Goal: Task Accomplishment & Management: Complete application form

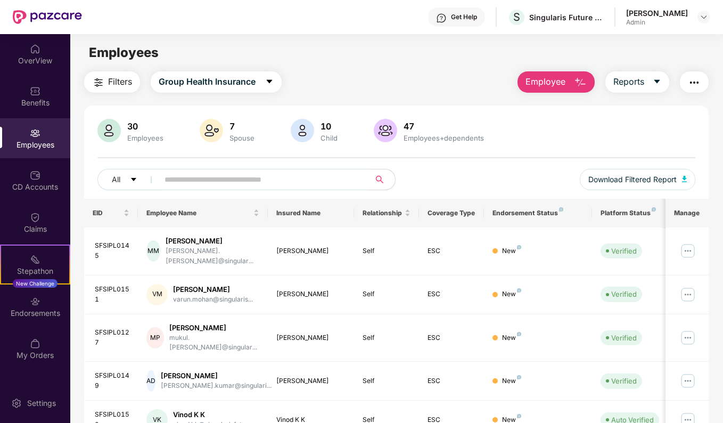
click at [249, 177] on input "text" at bounding box center [260, 179] width 191 height 16
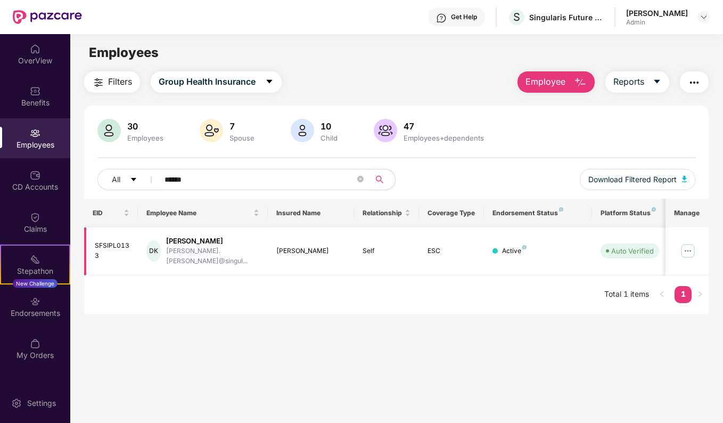
type input "******"
click at [690, 246] on img at bounding box center [688, 250] width 17 height 17
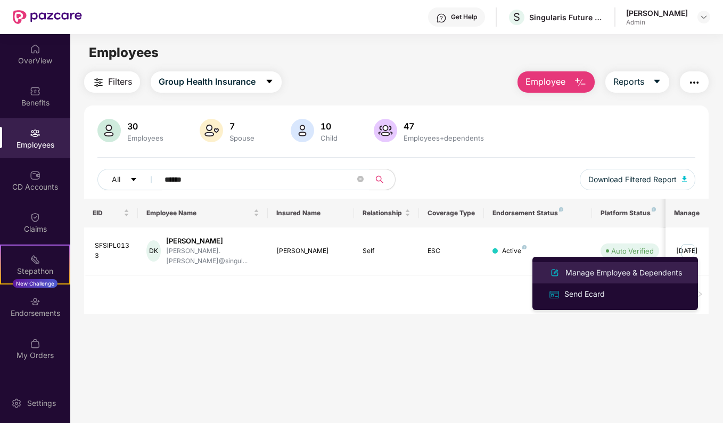
click at [588, 276] on div "Manage Employee & Dependents" at bounding box center [623, 273] width 121 height 12
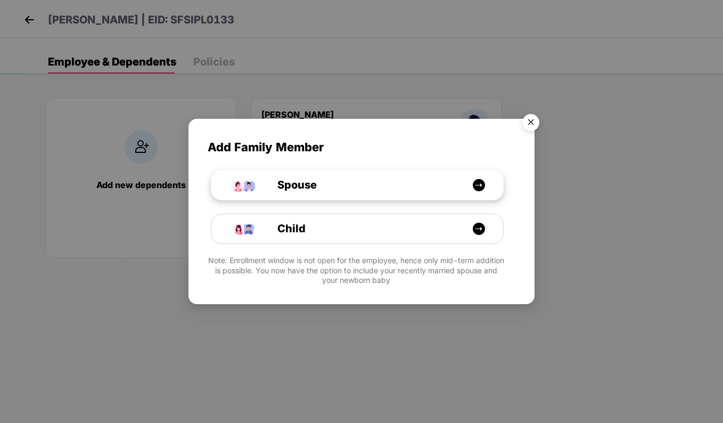
click at [481, 179] on img at bounding box center [478, 184] width 13 height 13
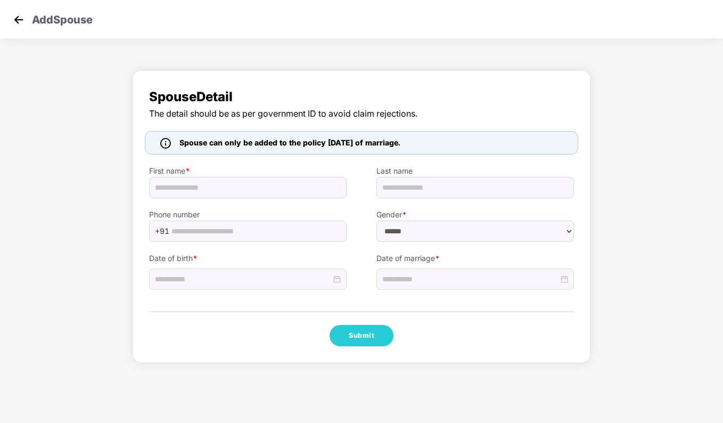
click at [228, 331] on div "Submit" at bounding box center [361, 335] width 425 height 21
click at [166, 142] on img at bounding box center [165, 143] width 11 height 11
click at [503, 105] on span "Spouse Detail" at bounding box center [361, 97] width 425 height 20
click at [275, 199] on div "Phone number +91" at bounding box center [247, 220] width 227 height 44
click at [274, 184] on input "text" at bounding box center [248, 187] width 198 height 21
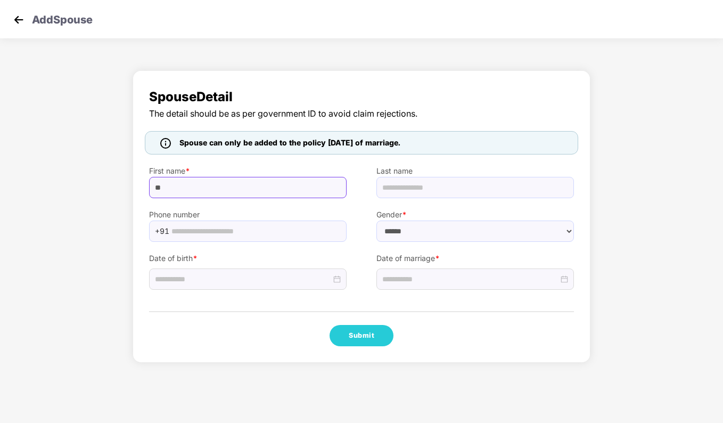
type input "*"
click at [23, 20] on img at bounding box center [19, 20] width 16 height 16
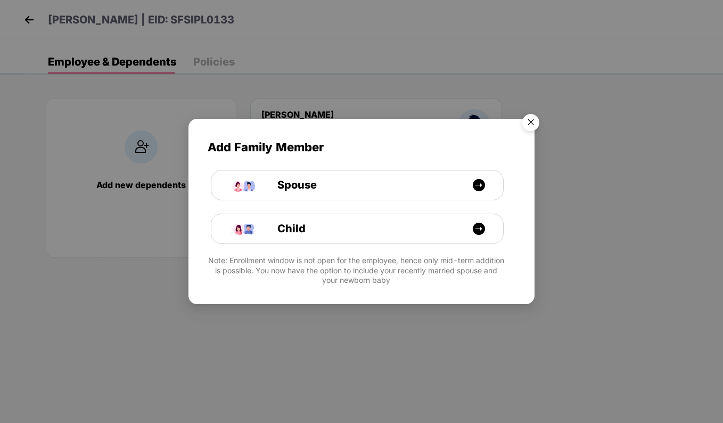
click at [534, 119] on img "Close" at bounding box center [531, 124] width 30 height 30
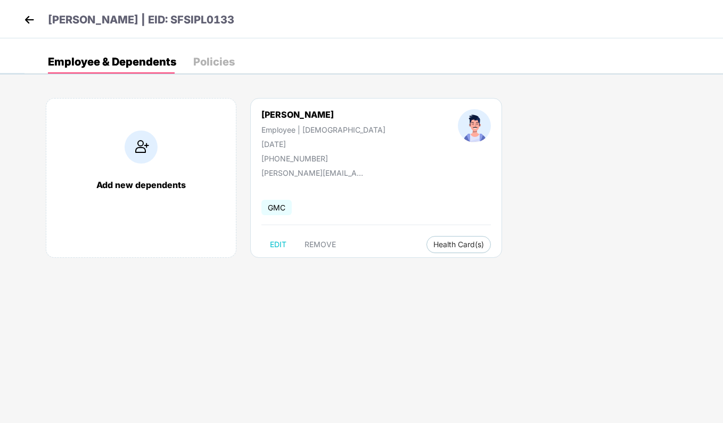
click at [35, 22] on img at bounding box center [29, 20] width 16 height 16
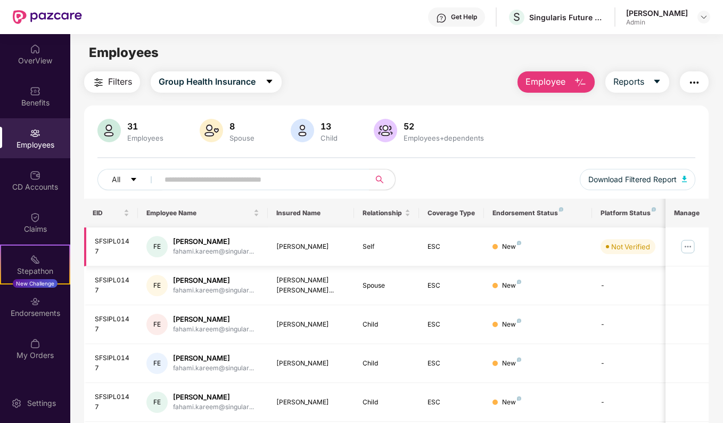
click at [692, 247] on img at bounding box center [688, 246] width 17 height 17
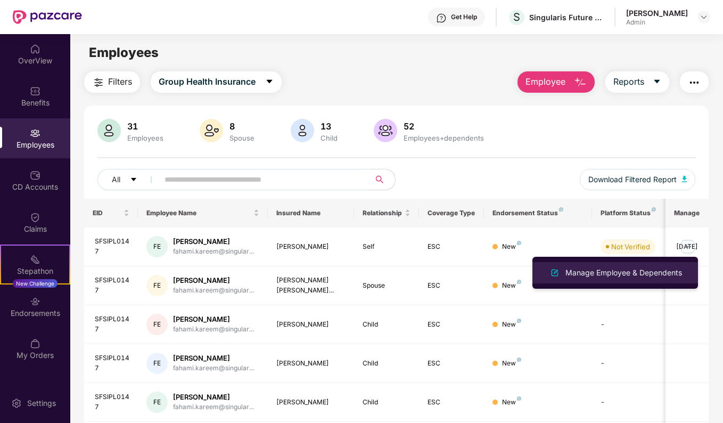
click at [594, 276] on div "Manage Employee & Dependents" at bounding box center [623, 273] width 121 height 12
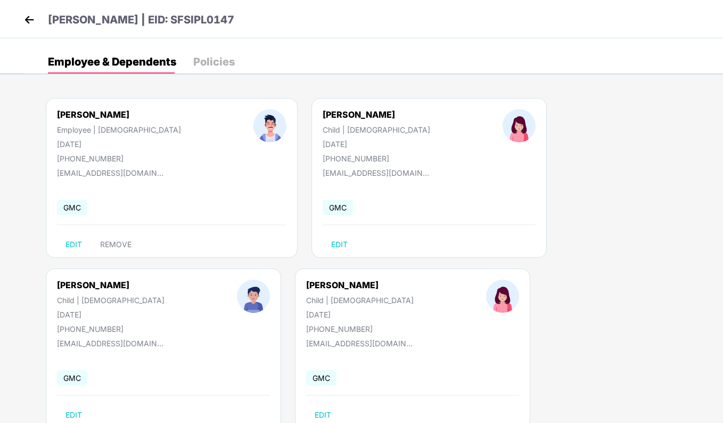
click at [32, 15] on img at bounding box center [29, 20] width 16 height 16
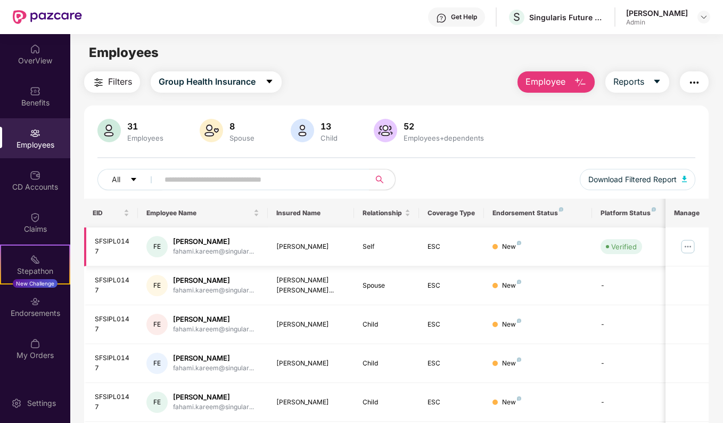
click at [693, 247] on img at bounding box center [688, 246] width 17 height 17
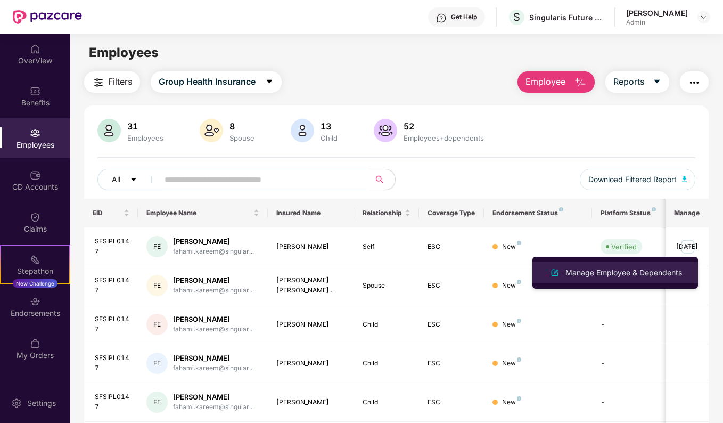
click at [647, 274] on div "Manage Employee & Dependents" at bounding box center [623, 273] width 121 height 12
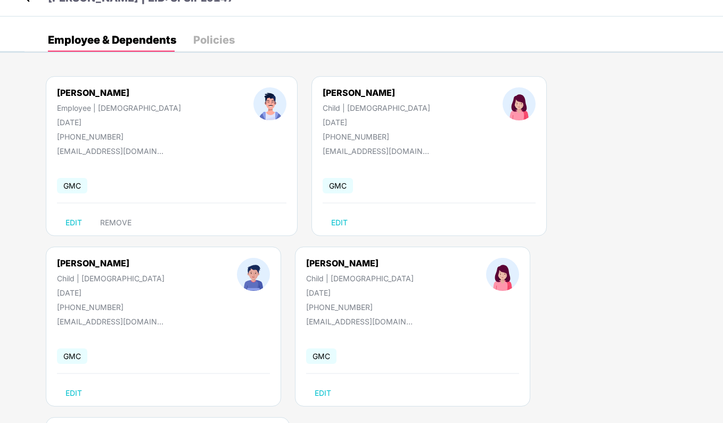
scroll to position [32, 0]
